Goal: Task Accomplishment & Management: Use online tool/utility

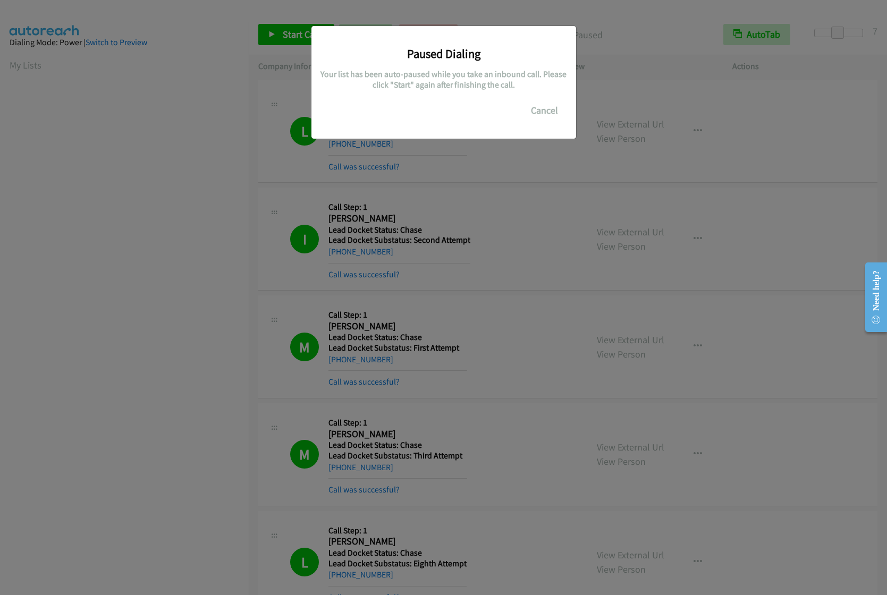
click at [553, 115] on button "Cancel" at bounding box center [544, 110] width 47 height 21
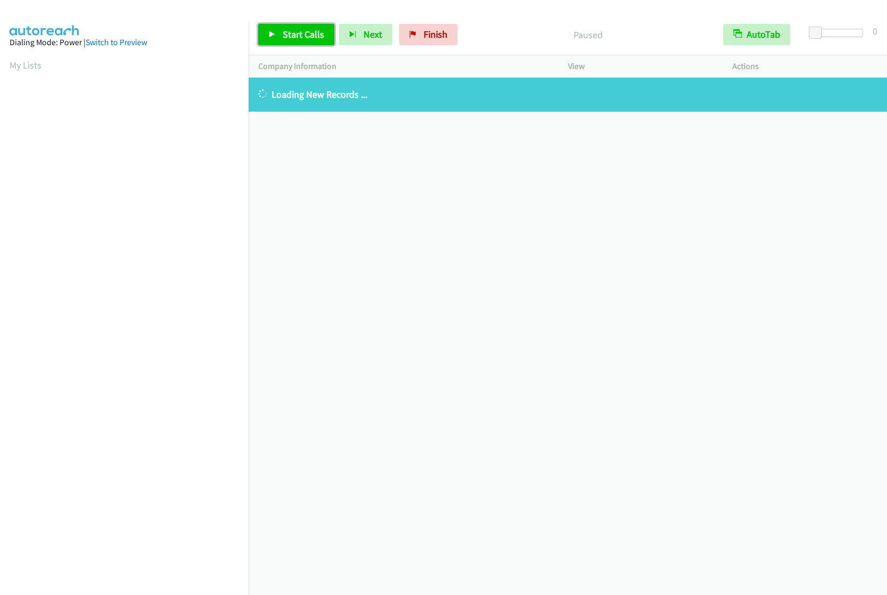
click at [282, 41] on link "Start Calls" at bounding box center [296, 34] width 76 height 21
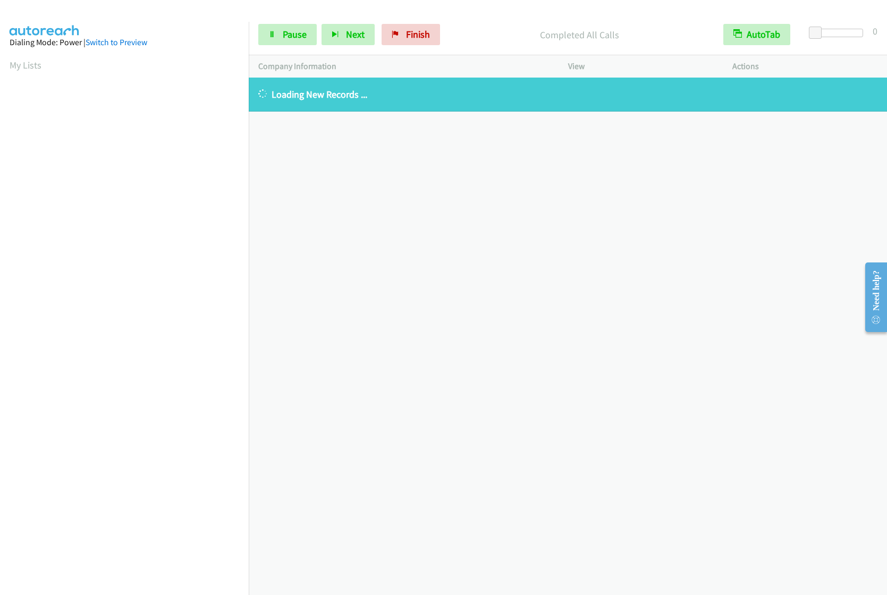
click at [838, 38] on div at bounding box center [839, 37] width 68 height 16
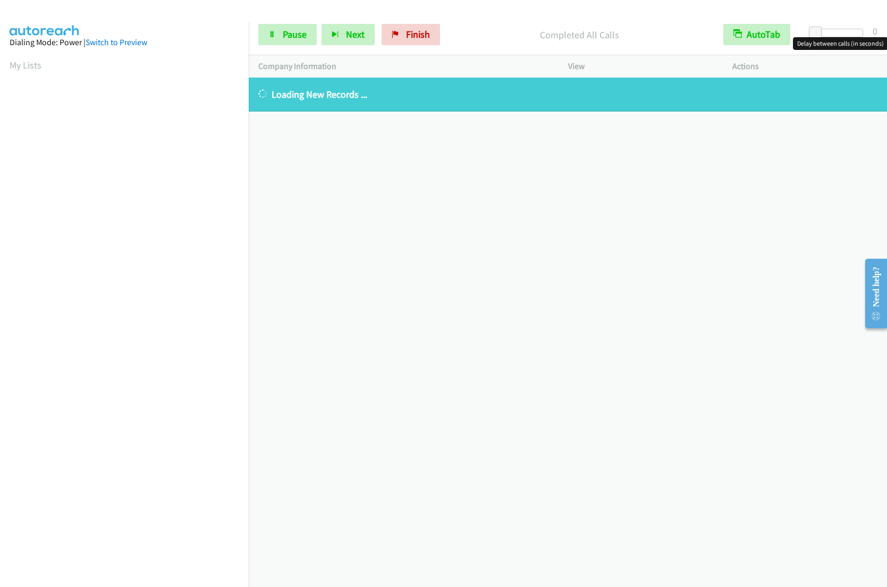
click at [834, 33] on div at bounding box center [838, 33] width 49 height 9
click at [840, 31] on span at bounding box center [834, 33] width 13 height 13
click at [841, 31] on span at bounding box center [837, 33] width 13 height 13
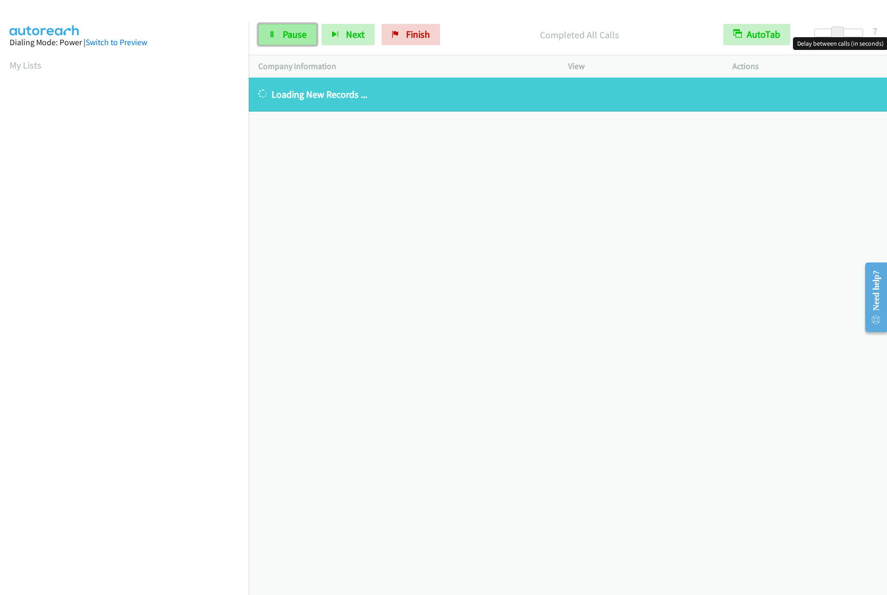
click at [285, 41] on link "Pause" at bounding box center [287, 34] width 58 height 21
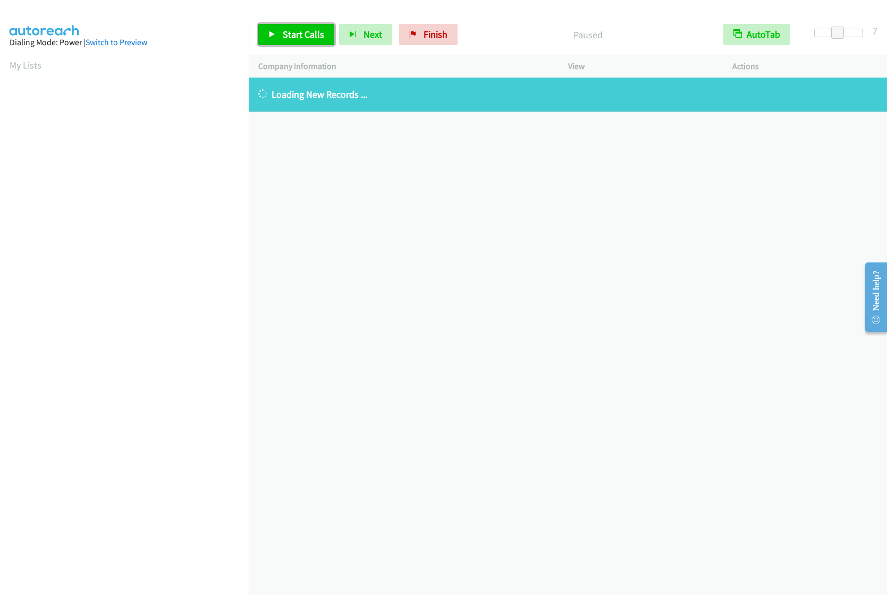
click at [296, 33] on span "Start Calls" at bounding box center [303, 34] width 41 height 12
click at [411, 36] on span "Finish" at bounding box center [418, 34] width 24 height 12
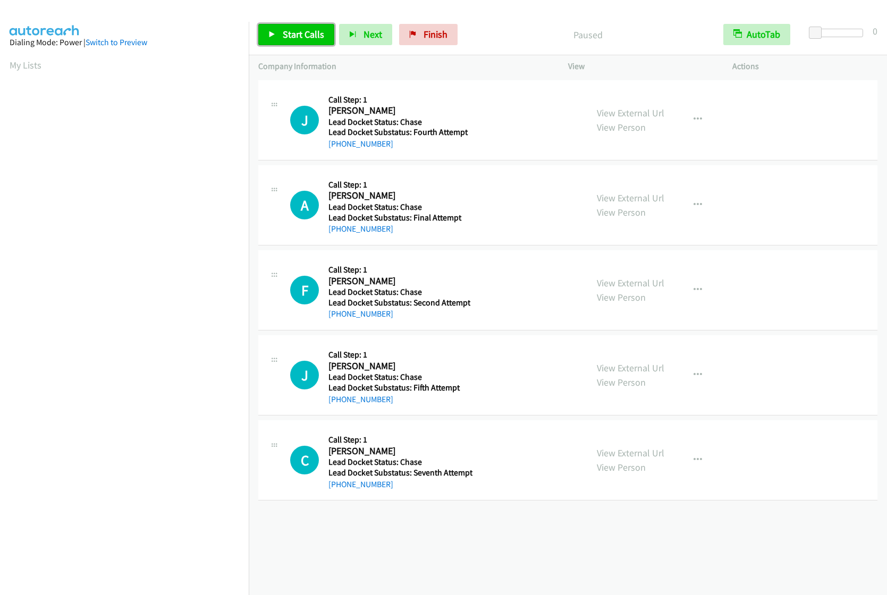
click at [307, 40] on link "Start Calls" at bounding box center [296, 34] width 76 height 21
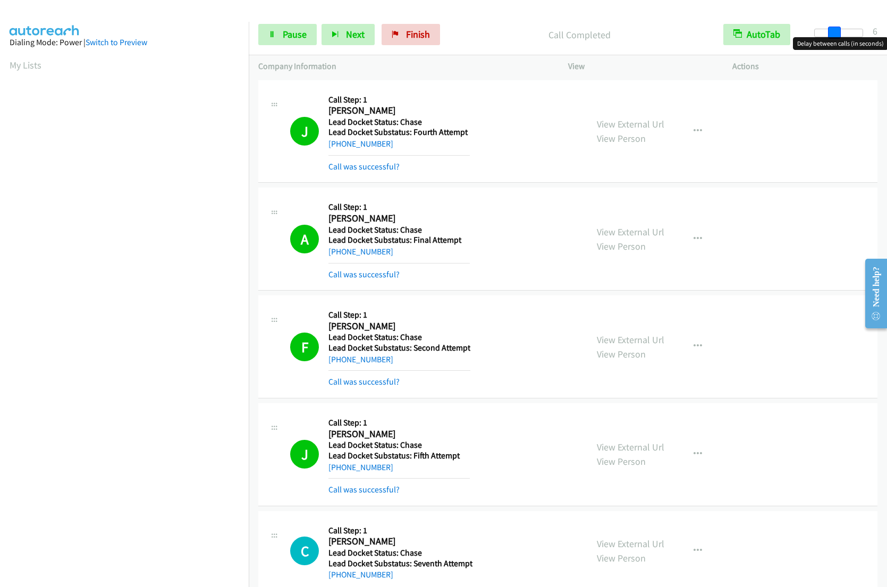
click at [832, 35] on div at bounding box center [838, 33] width 49 height 9
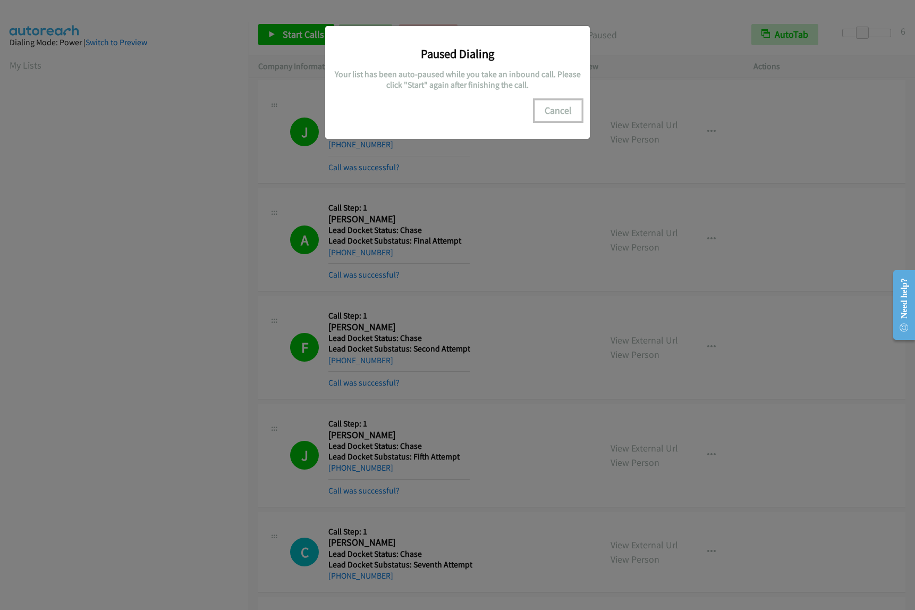
click at [568, 110] on button "Cancel" at bounding box center [558, 110] width 47 height 21
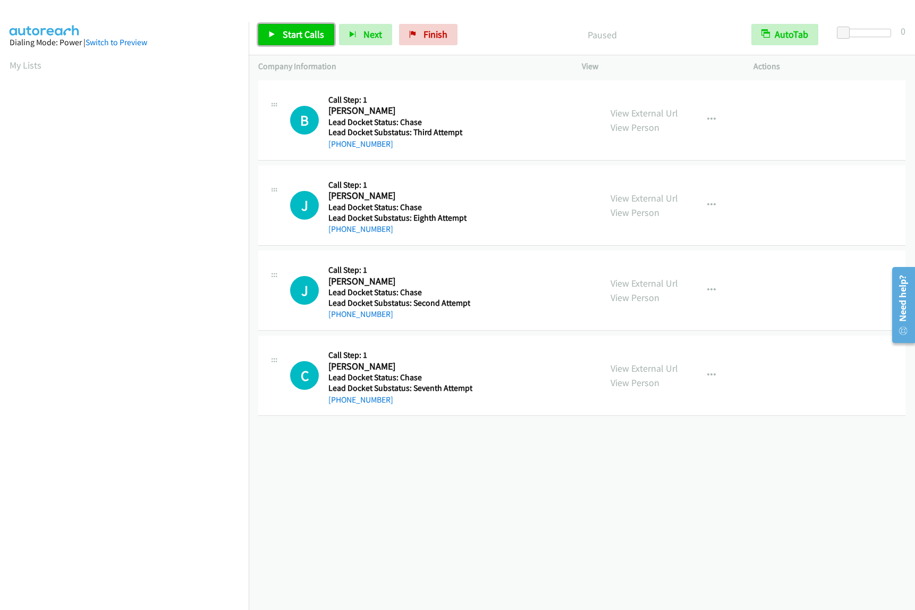
click at [304, 39] on span "Start Calls" at bounding box center [303, 34] width 41 height 12
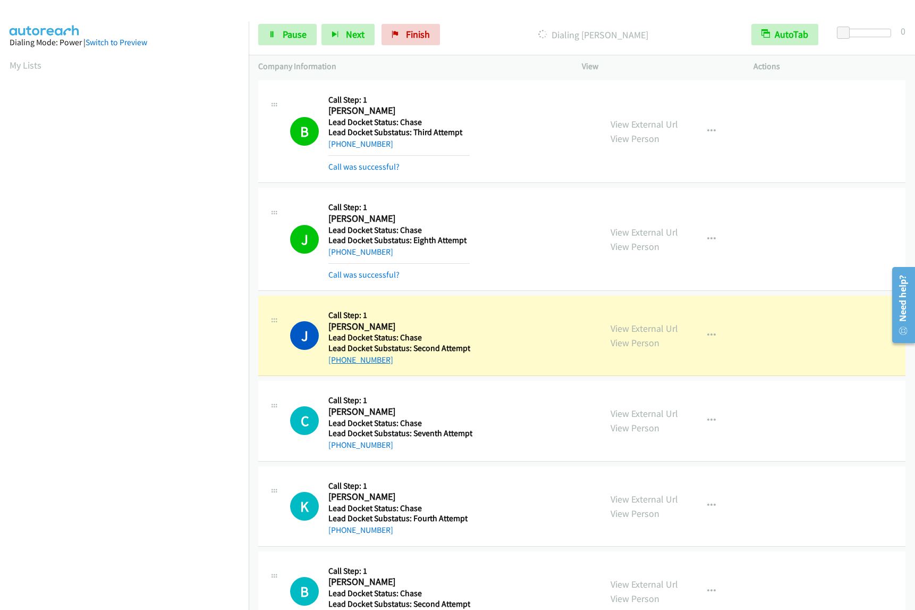
drag, startPoint x: 389, startPoint y: 360, endPoint x: 338, endPoint y: 360, distance: 51.0
click at [338, 360] on div "+1 215-941-0103" at bounding box center [400, 360] width 142 height 13
copy link "215-941-0103"
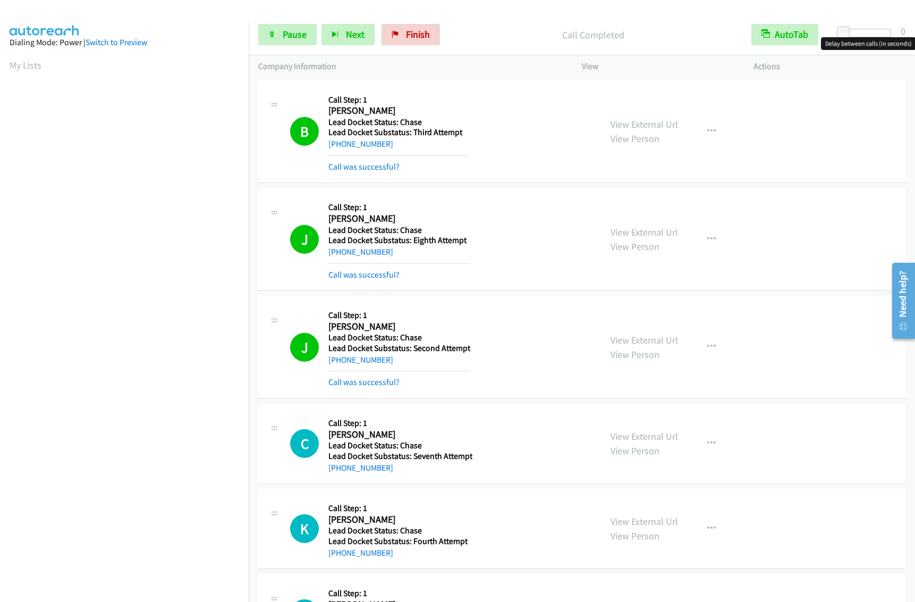
click at [861, 35] on div at bounding box center [867, 33] width 49 height 9
click at [859, 34] on span at bounding box center [859, 33] width 13 height 13
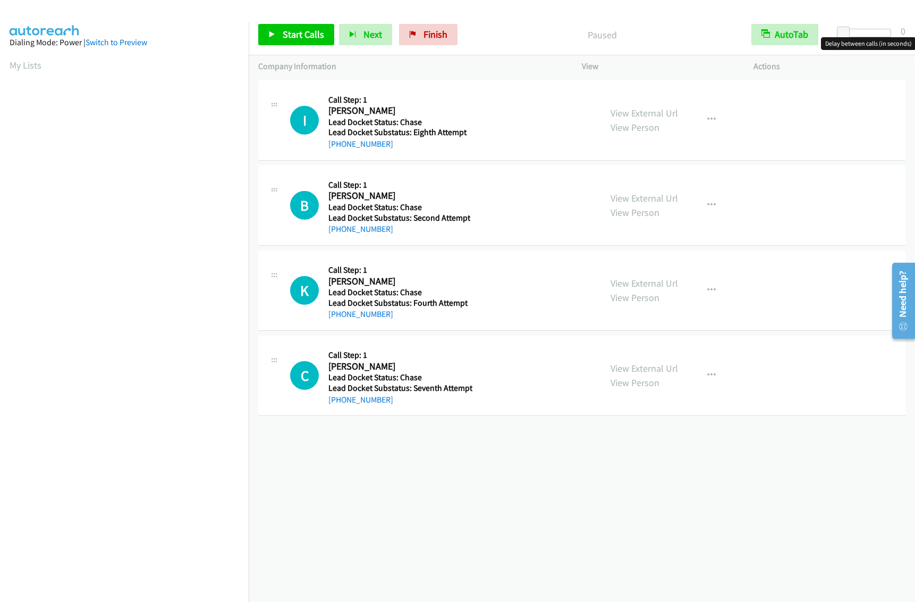
click at [865, 32] on div at bounding box center [867, 33] width 49 height 9
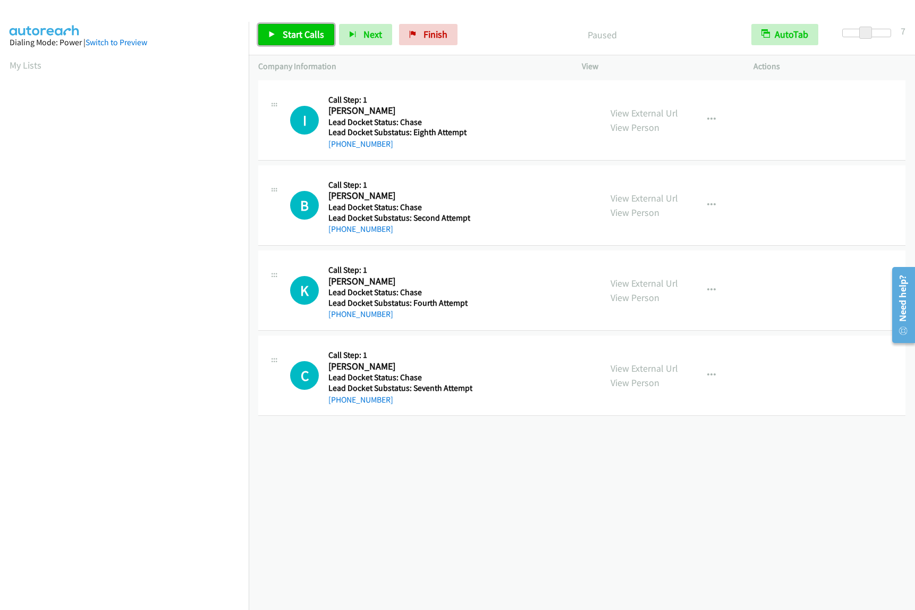
click at [260, 34] on link "Start Calls" at bounding box center [296, 34] width 76 height 21
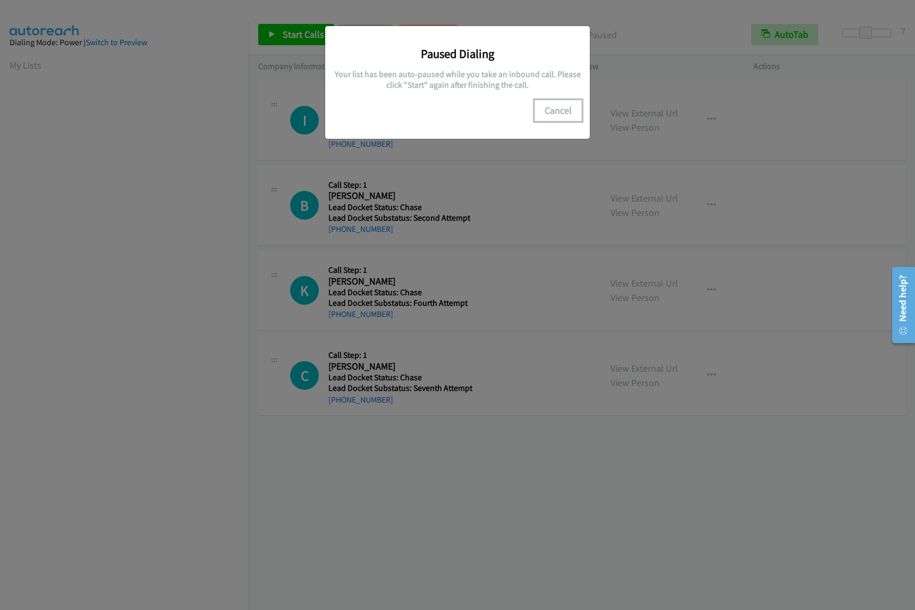
click at [561, 107] on button "Cancel" at bounding box center [558, 110] width 47 height 21
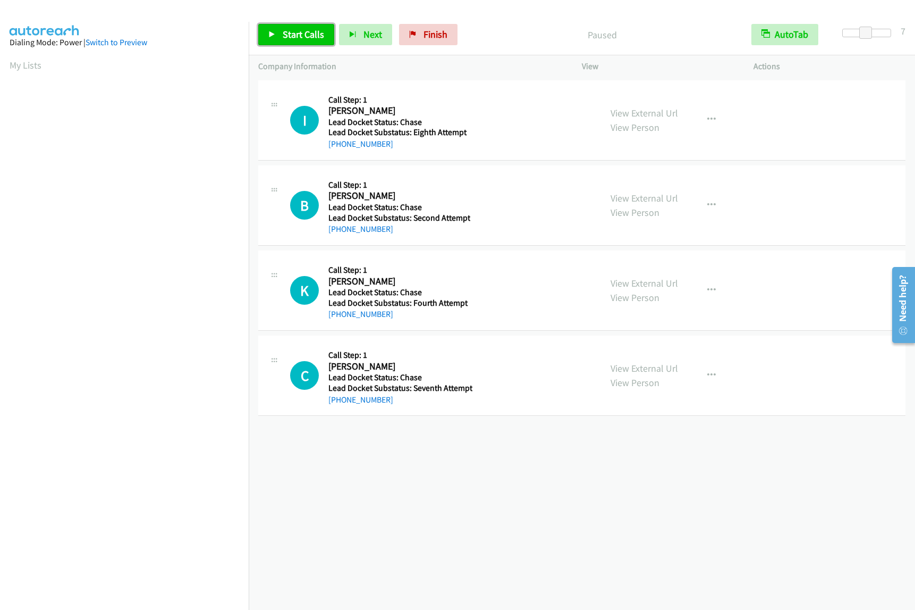
click at [307, 43] on link "Start Calls" at bounding box center [296, 34] width 76 height 21
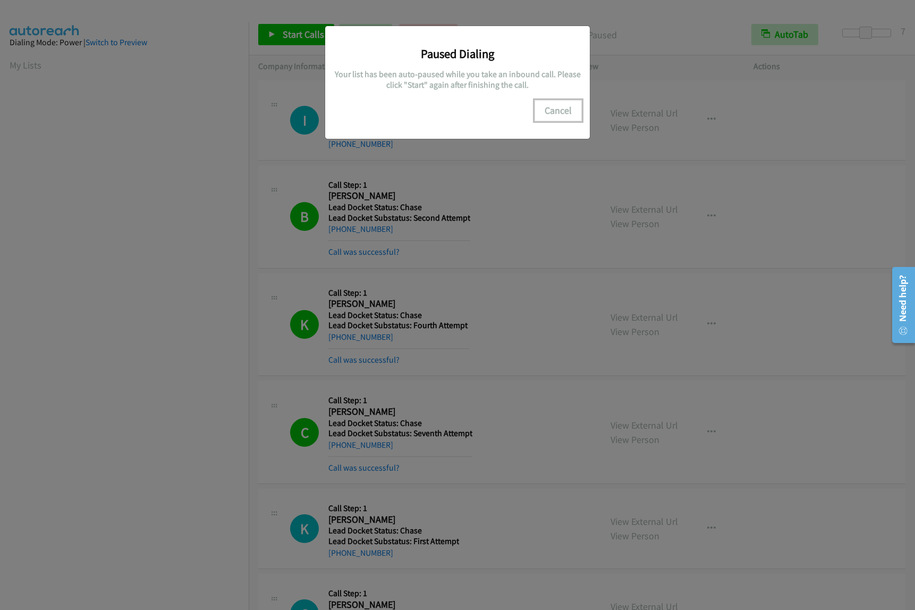
click at [567, 116] on button "Cancel" at bounding box center [558, 110] width 47 height 21
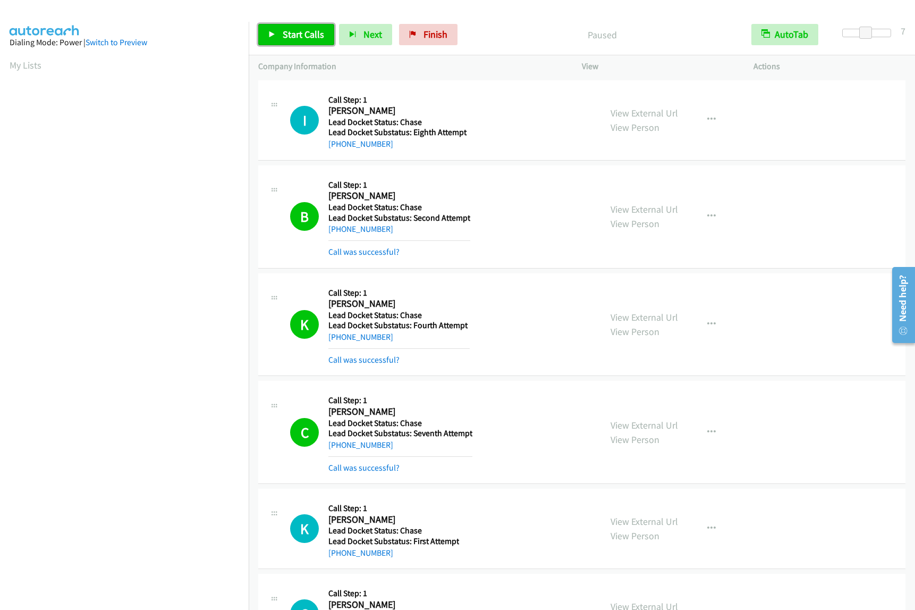
click at [302, 33] on span "Start Calls" at bounding box center [303, 34] width 41 height 12
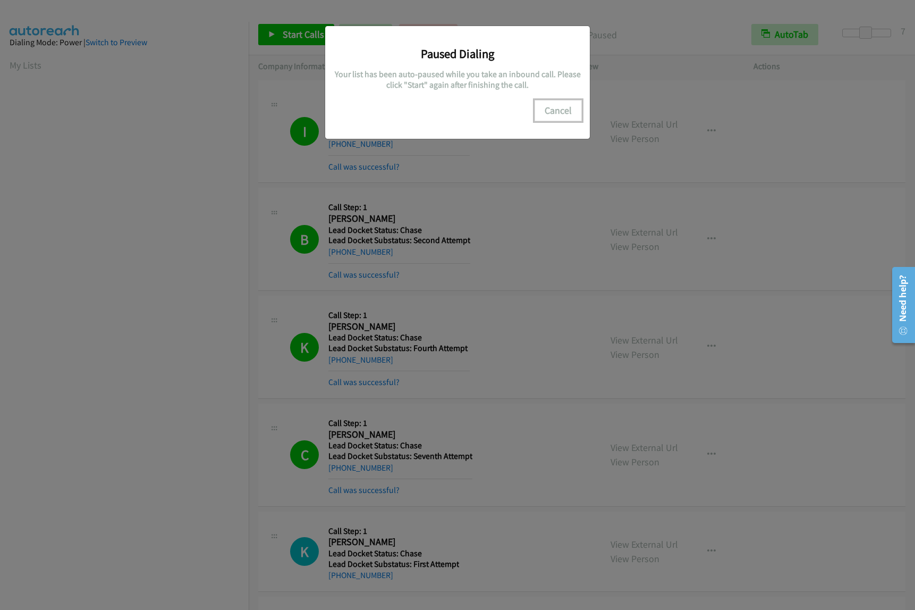
click at [549, 109] on button "Cancel" at bounding box center [558, 110] width 47 height 21
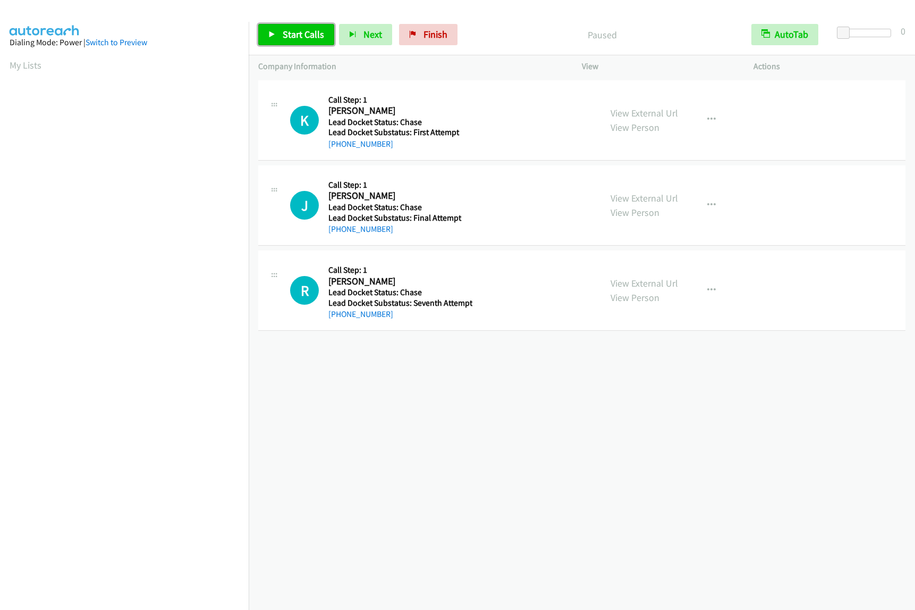
click at [304, 37] on span "Start Calls" at bounding box center [303, 34] width 41 height 12
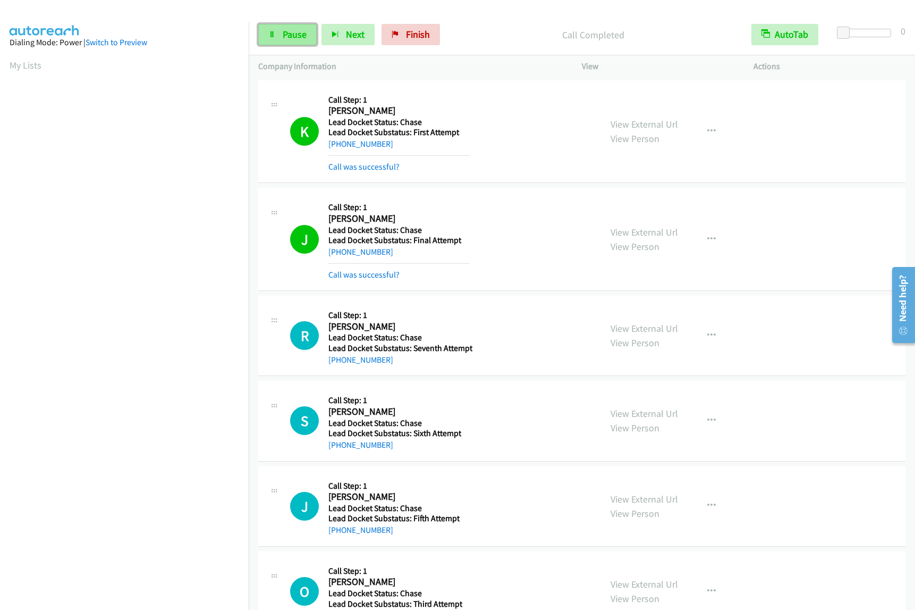
click at [300, 39] on span "Pause" at bounding box center [295, 34] width 24 height 12
click at [300, 39] on span "Start Calls" at bounding box center [303, 34] width 41 height 12
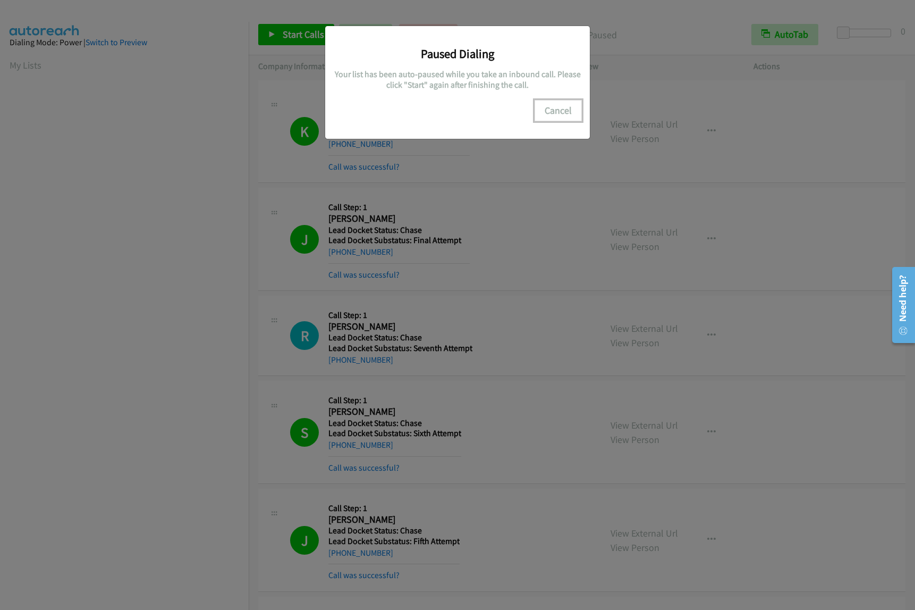
drag, startPoint x: 552, startPoint y: 112, endPoint x: 510, endPoint y: 110, distance: 42.1
click at [552, 112] on button "Cancel" at bounding box center [558, 110] width 47 height 21
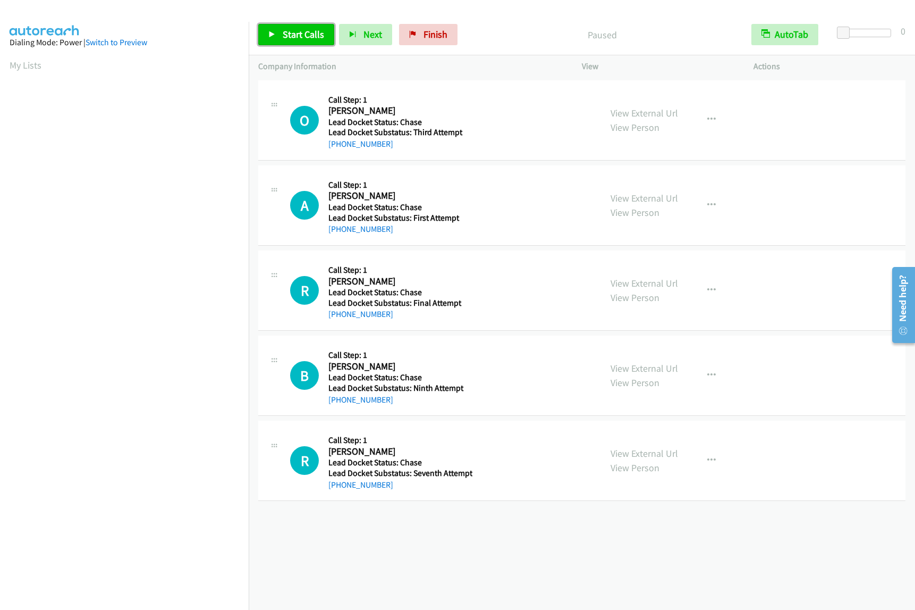
click at [265, 41] on link "Start Calls" at bounding box center [296, 34] width 76 height 21
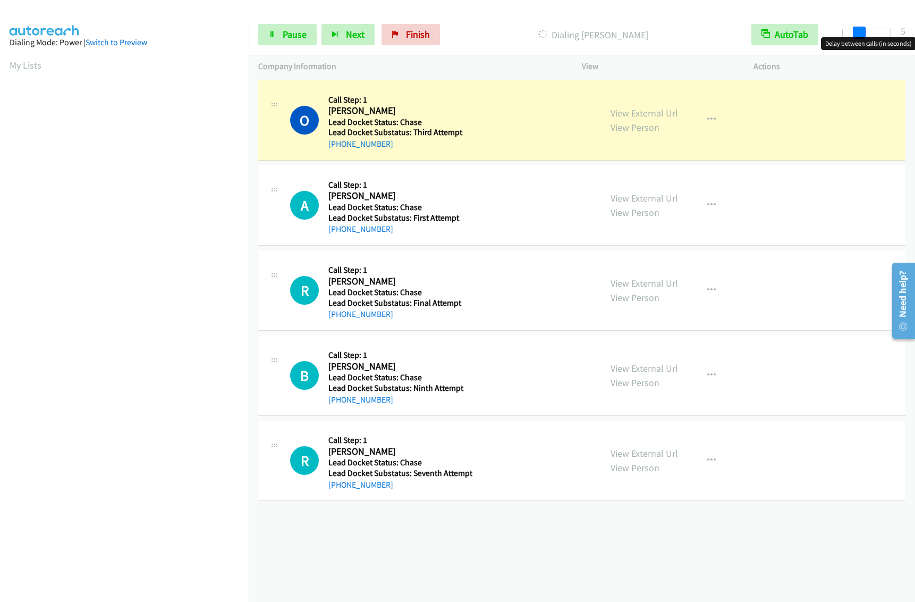
drag, startPoint x: 844, startPoint y: 32, endPoint x: 860, endPoint y: 32, distance: 15.4
click at [860, 32] on span at bounding box center [859, 33] width 13 height 13
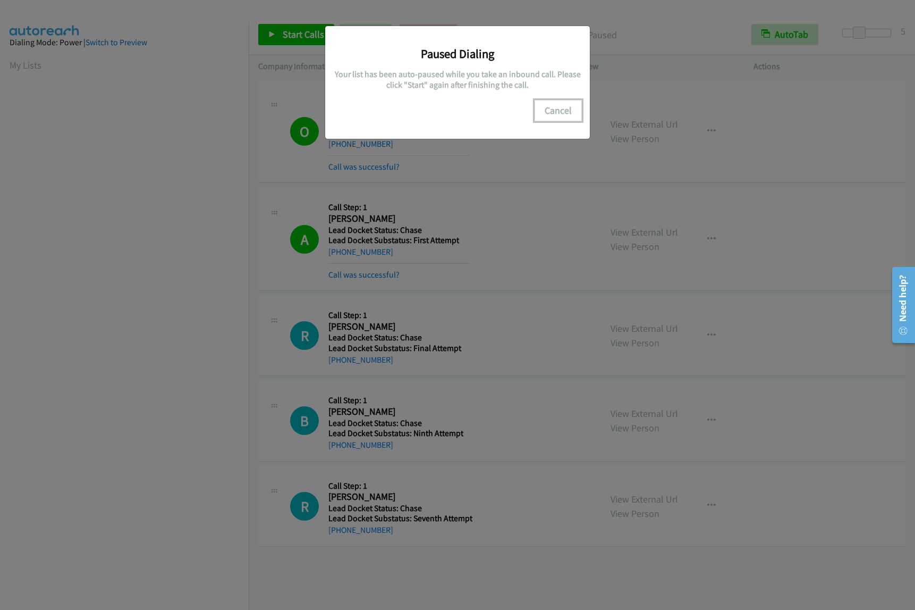
click at [551, 114] on button "Cancel" at bounding box center [558, 110] width 47 height 21
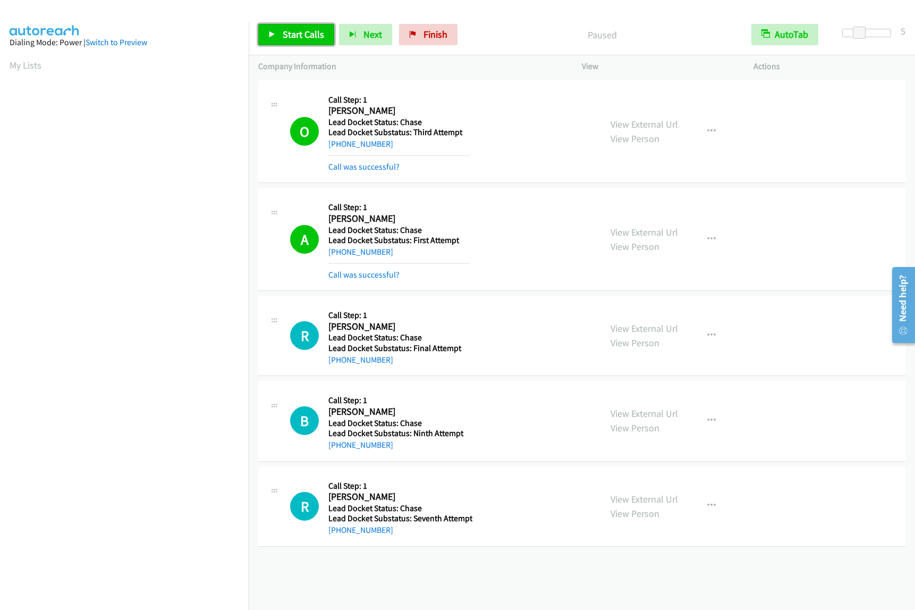
click at [291, 34] on span "Start Calls" at bounding box center [303, 34] width 41 height 12
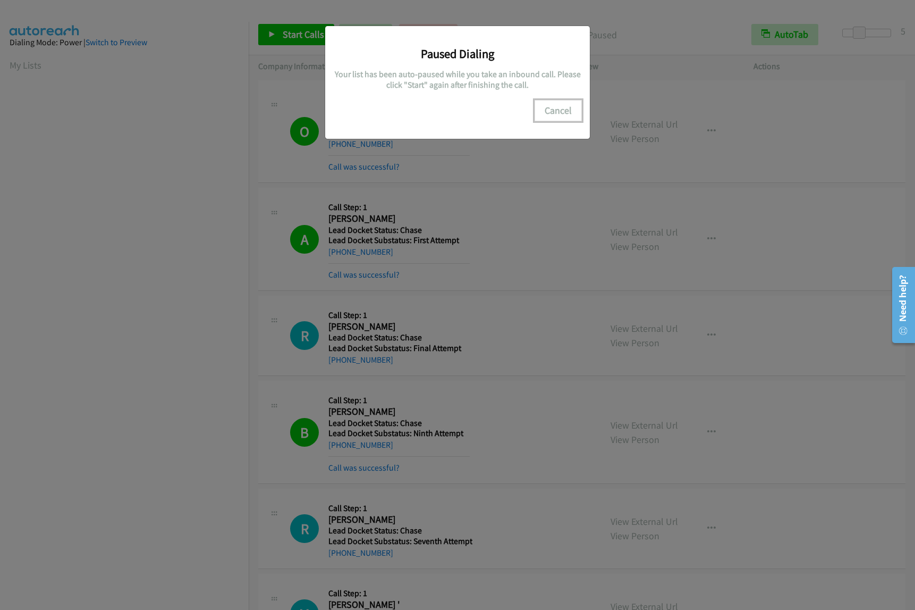
click at [569, 112] on button "Cancel" at bounding box center [558, 110] width 47 height 21
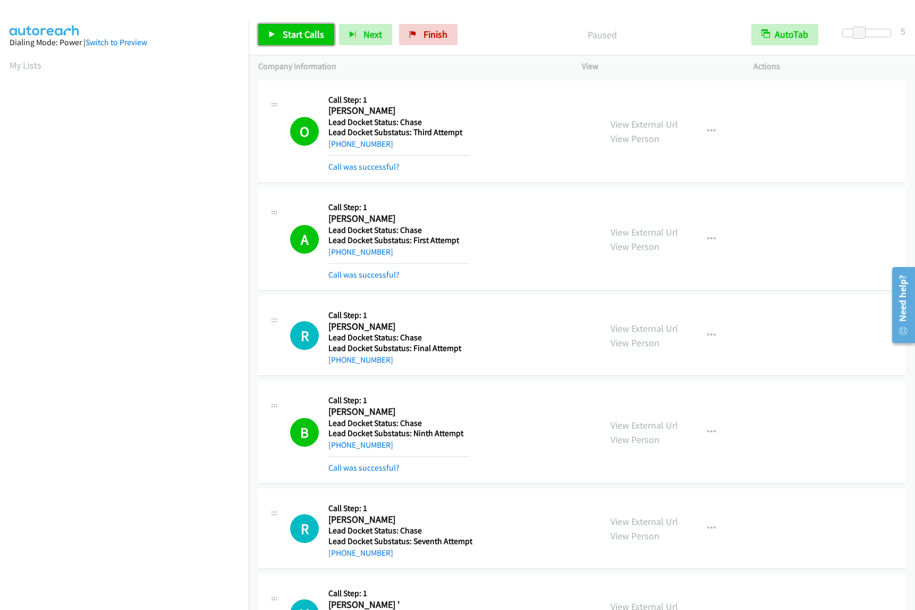
click at [287, 42] on link "Start Calls" at bounding box center [296, 34] width 76 height 21
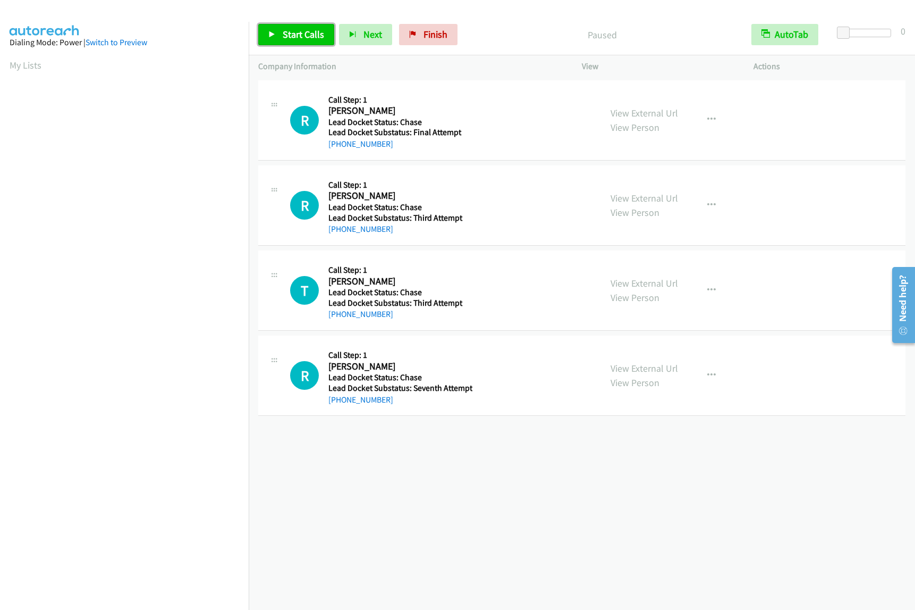
drag, startPoint x: 285, startPoint y: 31, endPoint x: 273, endPoint y: 28, distance: 12.6
click at [285, 31] on span "Start Calls" at bounding box center [303, 34] width 41 height 12
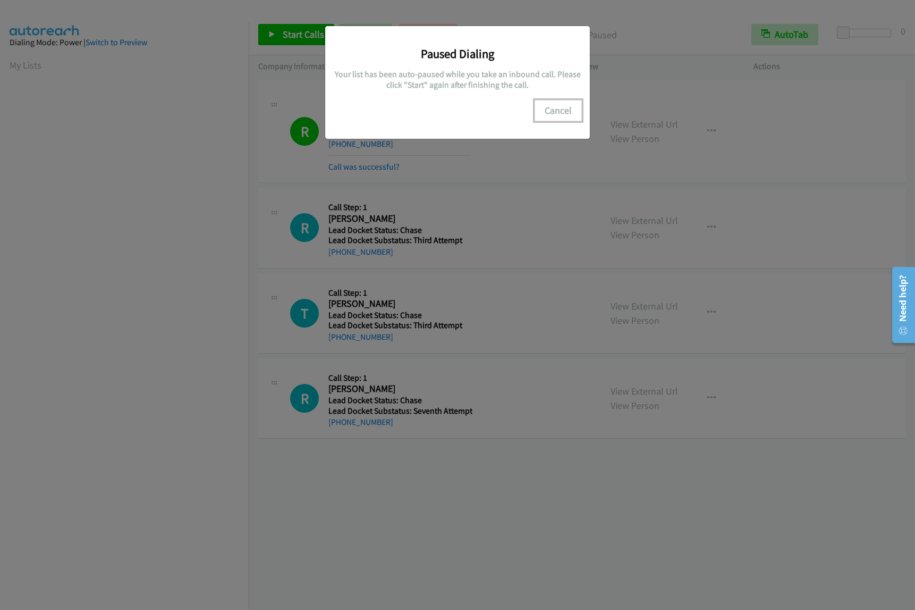
click at [573, 111] on button "Cancel" at bounding box center [558, 110] width 47 height 21
